Goal: Check status: Check status

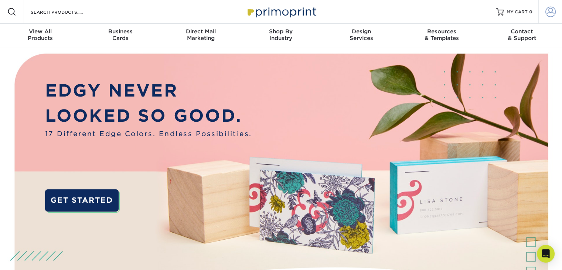
type input "[PERSON_NAME][EMAIL_ADDRESS][DOMAIN_NAME]"
click at [546, 14] on span at bounding box center [550, 12] width 10 height 10
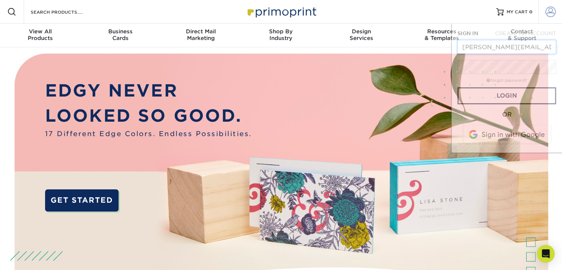
scroll to position [0, 4]
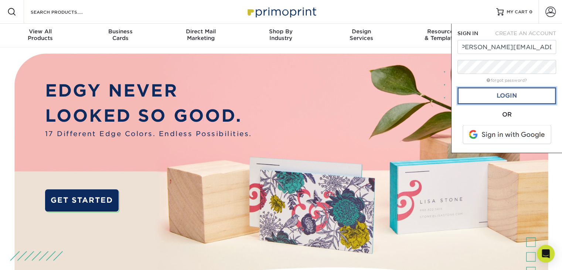
click at [519, 95] on link "Login" at bounding box center [506, 95] width 99 height 17
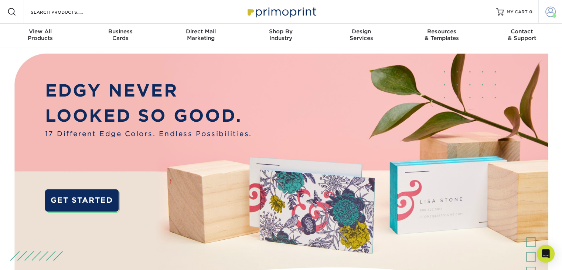
click at [554, 15] on span at bounding box center [554, 16] width 4 height 4
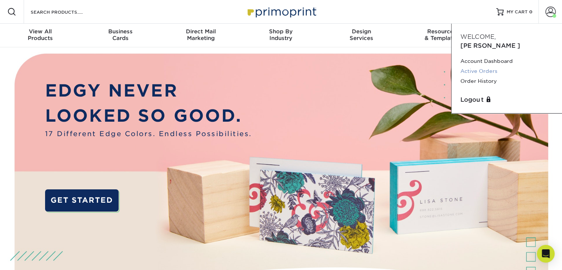
click at [487, 66] on link "Active Orders" at bounding box center [506, 71] width 93 height 10
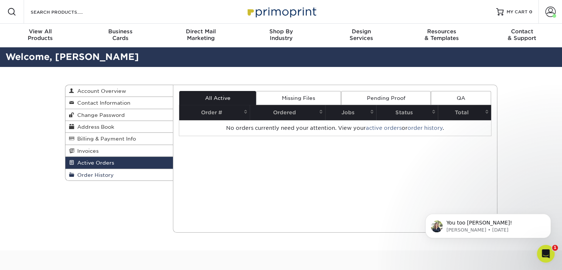
click at [98, 175] on span "Order History" at bounding box center [94, 175] width 40 height 6
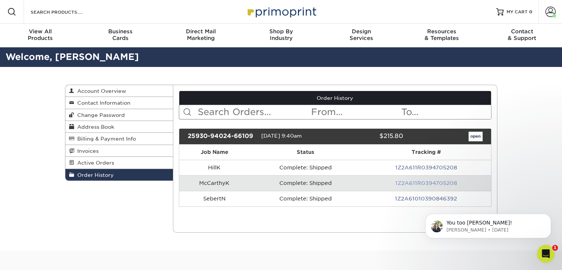
click at [420, 182] on link "1Z2A611R0394705208" at bounding box center [426, 183] width 62 height 6
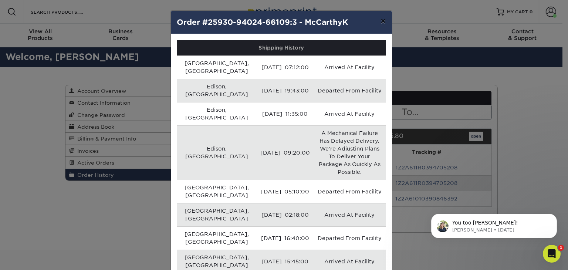
click at [378, 25] on button "×" at bounding box center [382, 21] width 17 height 21
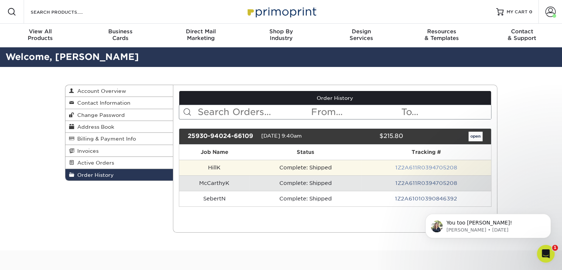
click at [409, 167] on link "1Z2A611R0394705208" at bounding box center [426, 167] width 62 height 6
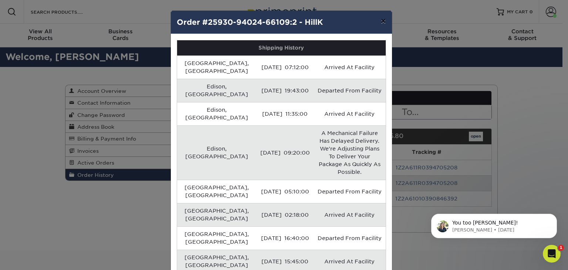
click at [382, 22] on button "×" at bounding box center [382, 21] width 17 height 21
